Goal: Task Accomplishment & Management: Manage account settings

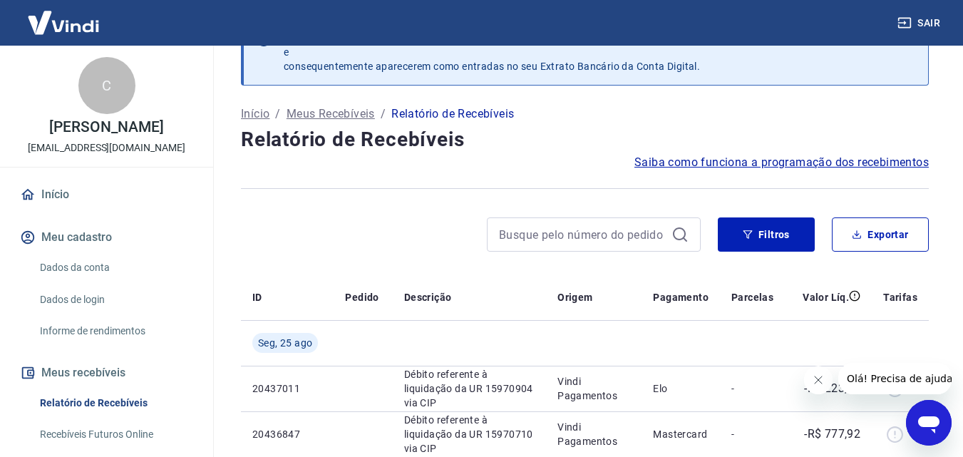
click at [818, 380] on icon "Fechar mensagem da empresa" at bounding box center [817, 379] width 11 height 11
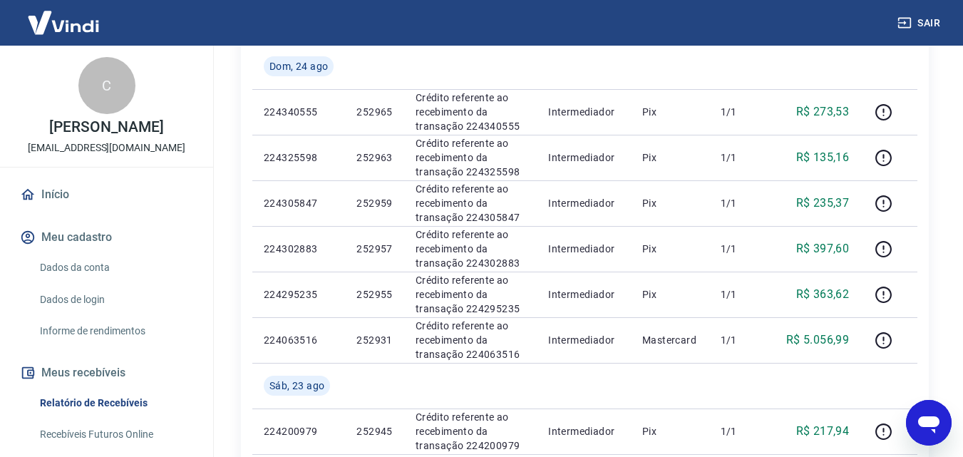
scroll to position [1185, 0]
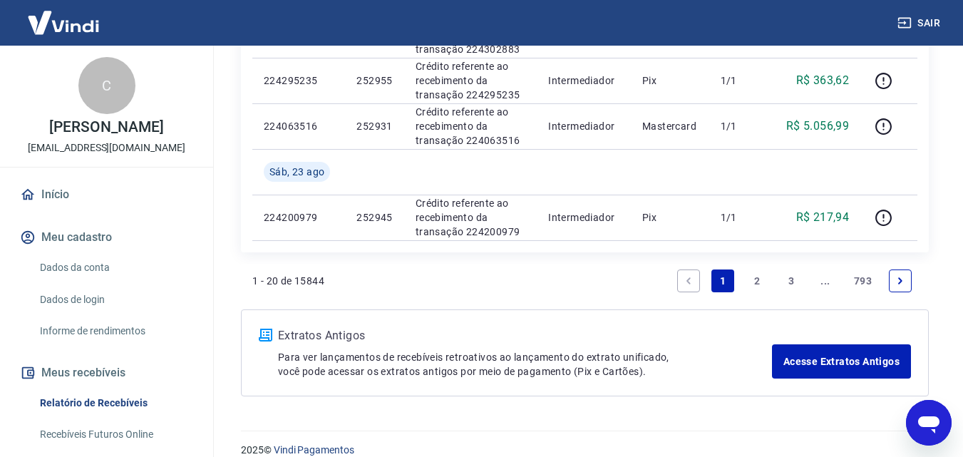
click at [900, 287] on link "Next page" at bounding box center [900, 280] width 23 height 23
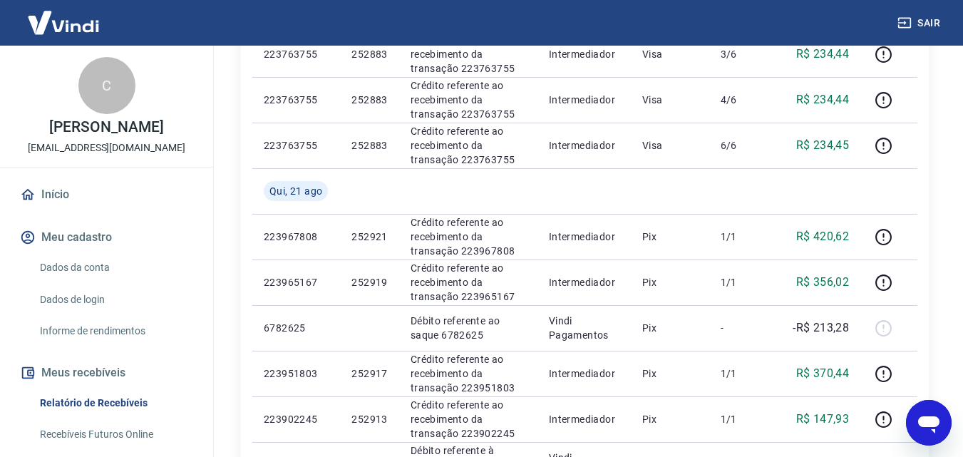
scroll to position [1169, 0]
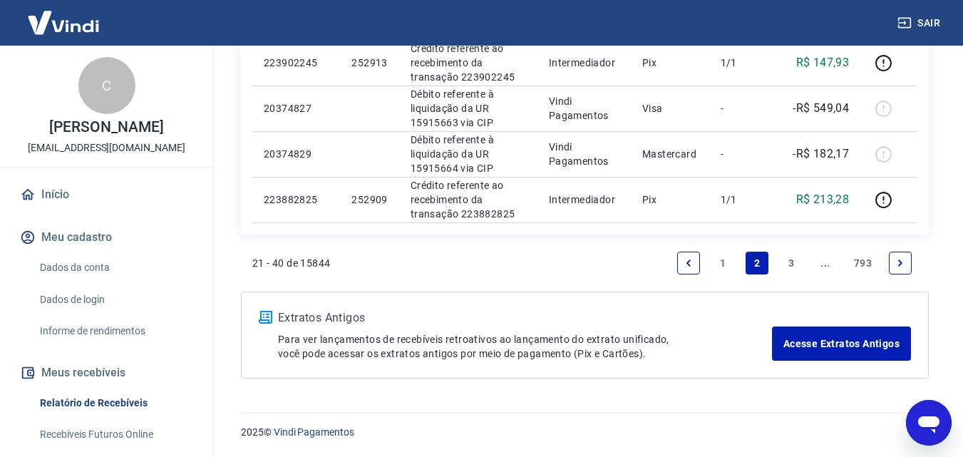
click at [716, 259] on link "1" at bounding box center [722, 263] width 23 height 23
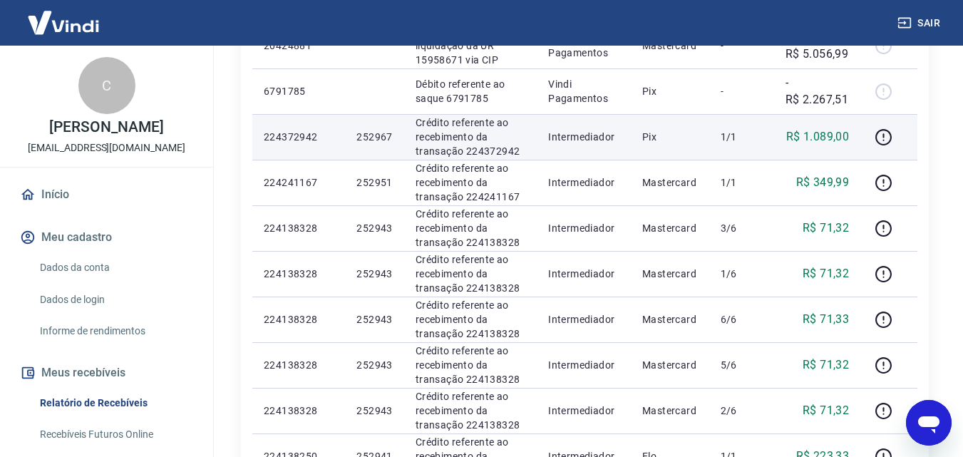
scroll to position [561, 0]
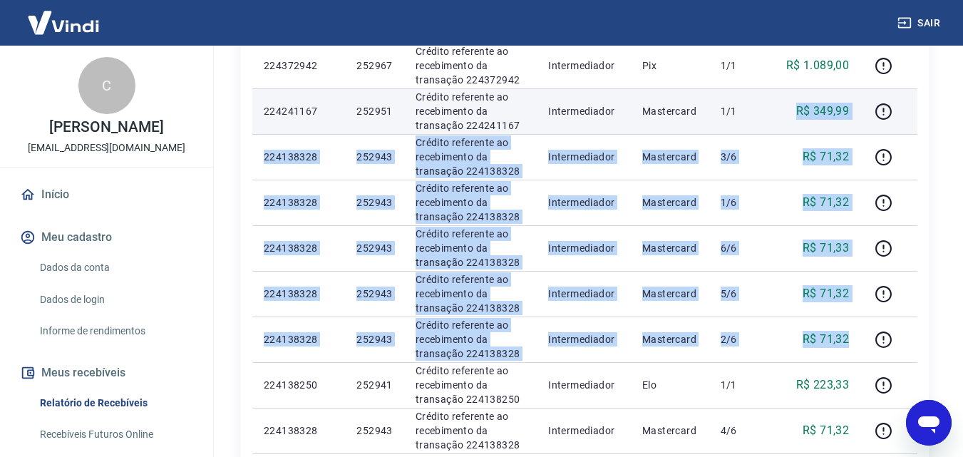
drag, startPoint x: 855, startPoint y: 341, endPoint x: 750, endPoint y: 110, distance: 253.6
click at [750, 110] on tbody "[DATE] 20437011 Débito referente à liquidação da UR 15970904 via CIP Vindi Paga…" at bounding box center [584, 339] width 665 height 1049
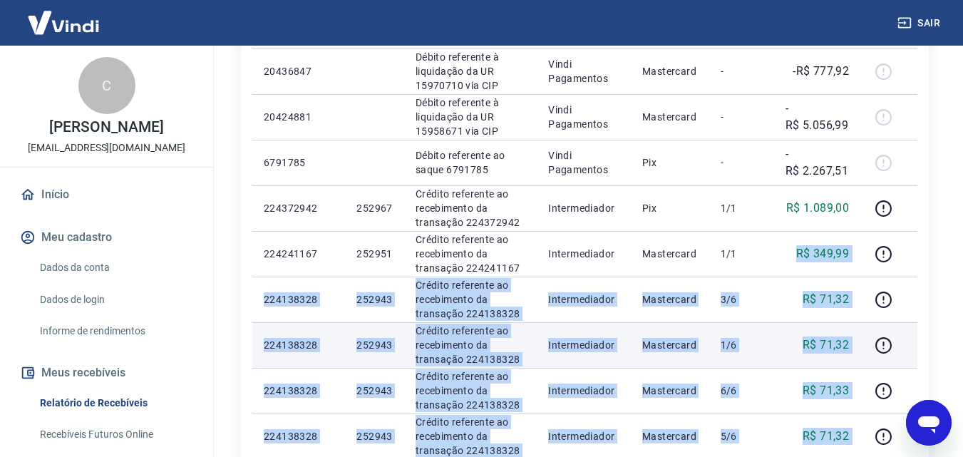
scroll to position [347, 0]
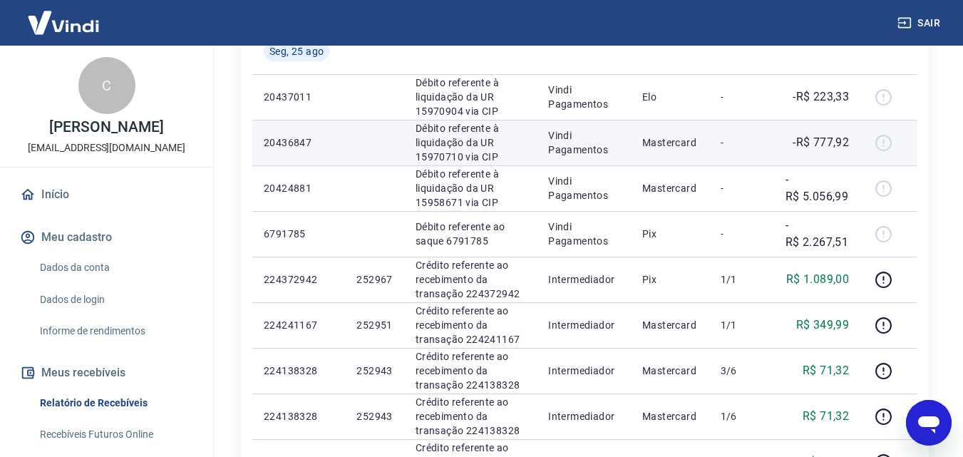
click at [917, 145] on td at bounding box center [888, 143] width 57 height 46
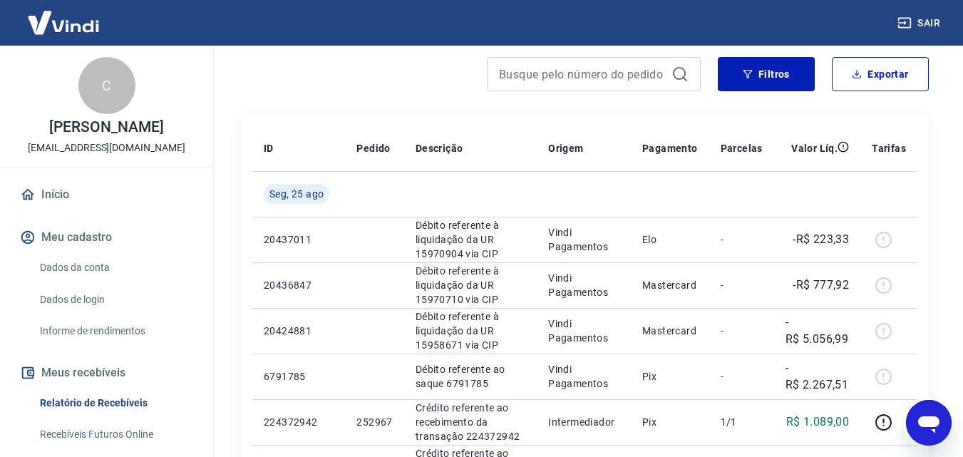
scroll to position [287, 0]
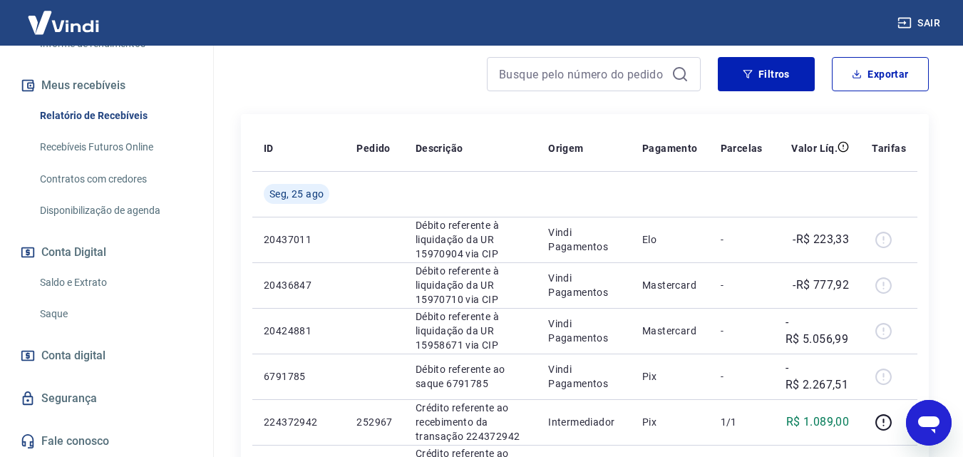
click at [123, 287] on link "Saldo e Extrato" at bounding box center [115, 282] width 162 height 29
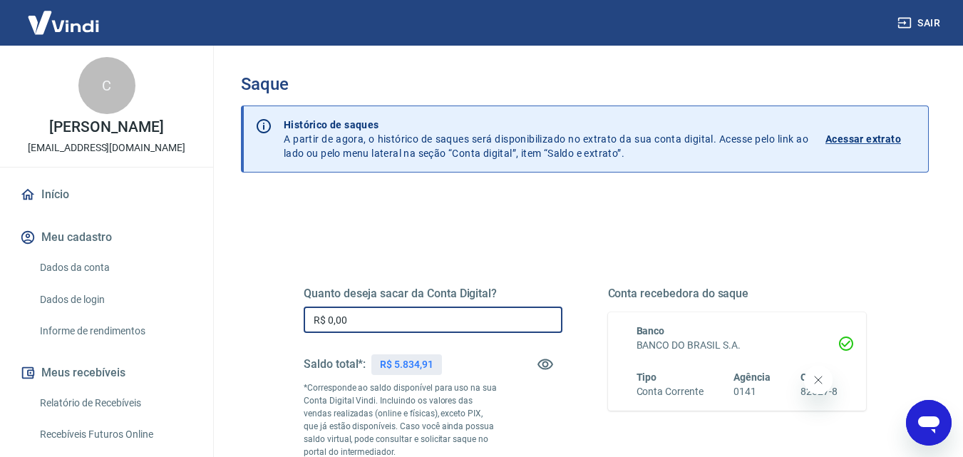
click at [438, 323] on input "R$ 0,00" at bounding box center [433, 320] width 259 height 26
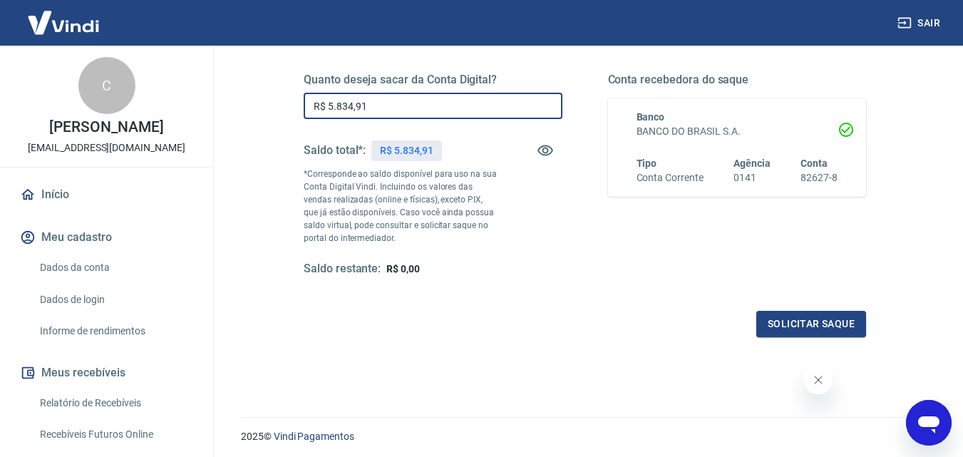
type input "R$ 5.834,91"
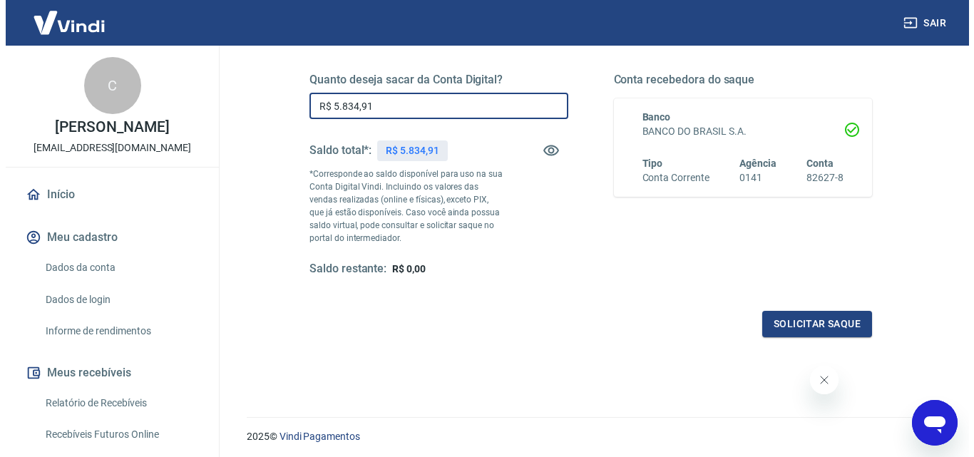
scroll to position [143, 0]
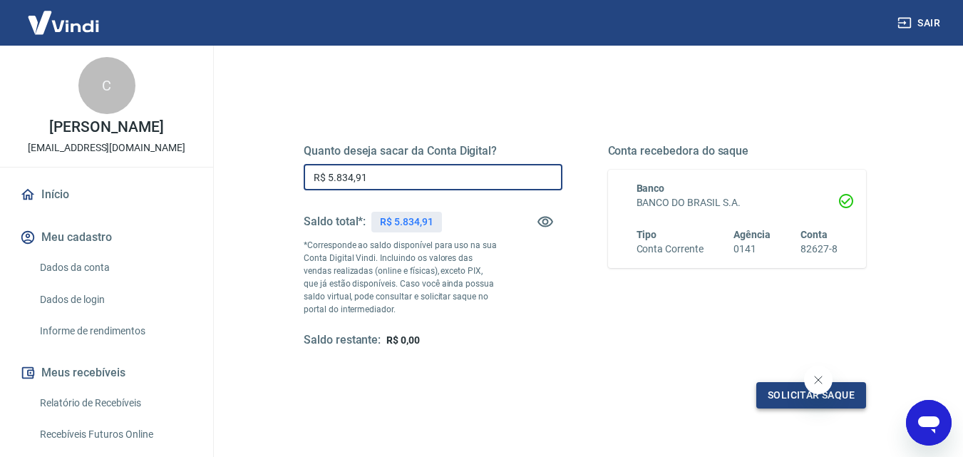
click at [773, 391] on button "Solicitar saque" at bounding box center [811, 395] width 110 height 26
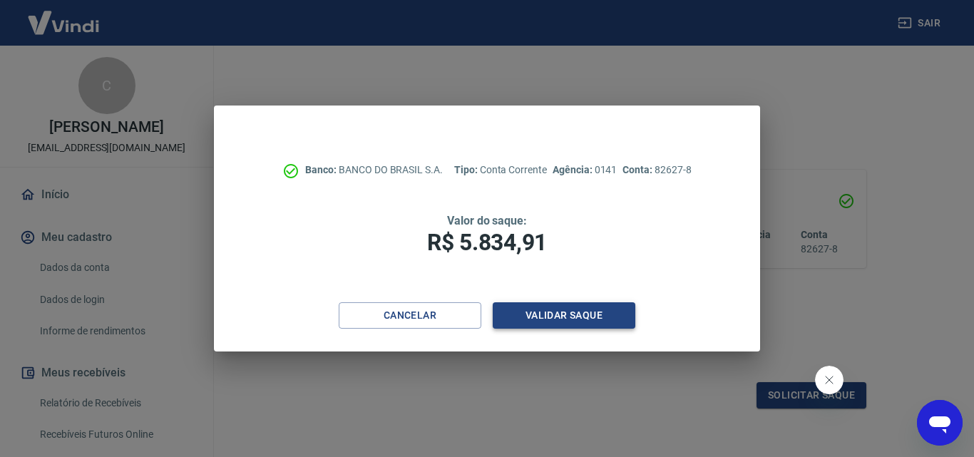
click at [570, 310] on button "Validar saque" at bounding box center [564, 315] width 143 height 26
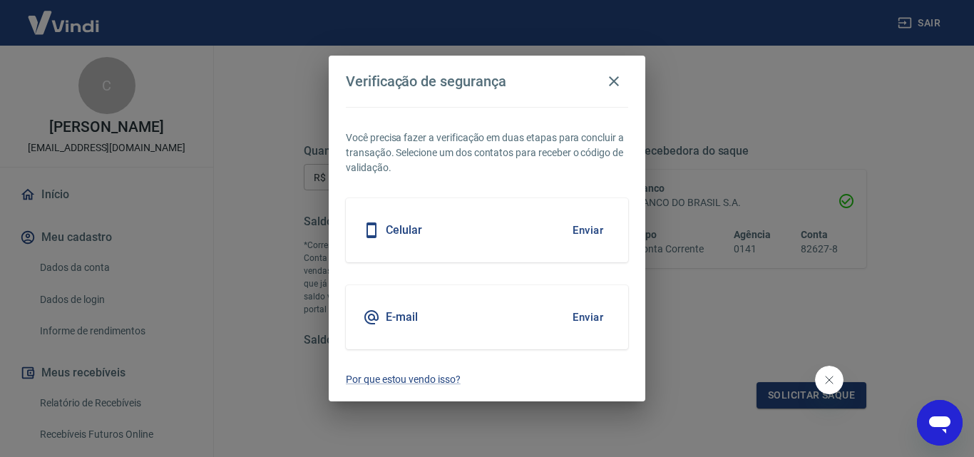
click at [583, 239] on button "Enviar" at bounding box center [588, 230] width 46 height 30
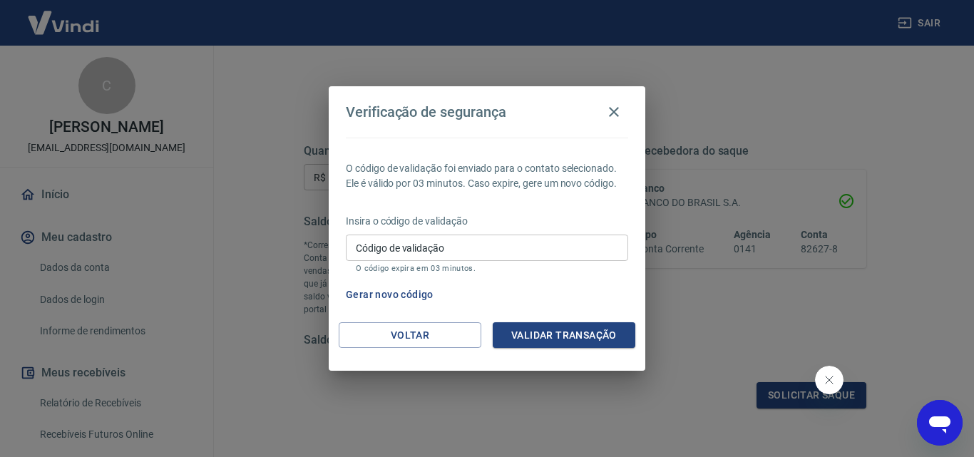
click at [456, 242] on input "Código de validação" at bounding box center [487, 248] width 282 height 26
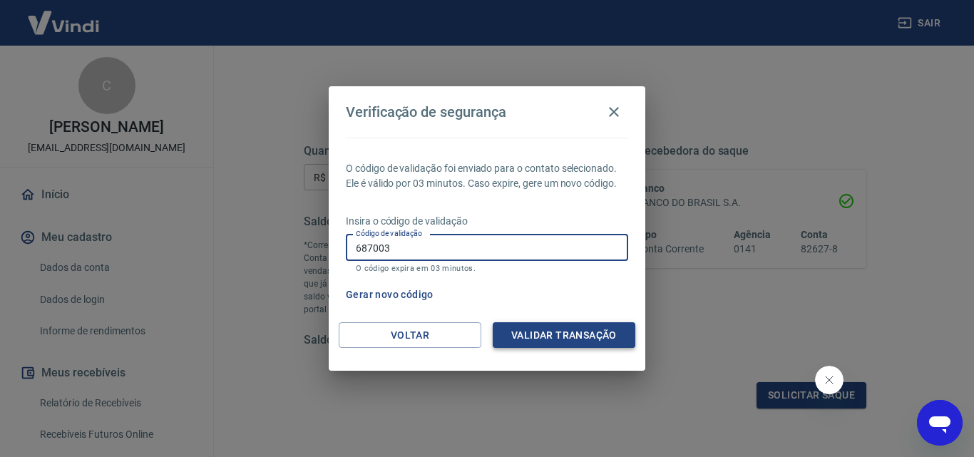
type input "687003"
click at [554, 329] on button "Validar transação" at bounding box center [564, 335] width 143 height 26
